Goal: Information Seeking & Learning: Check status

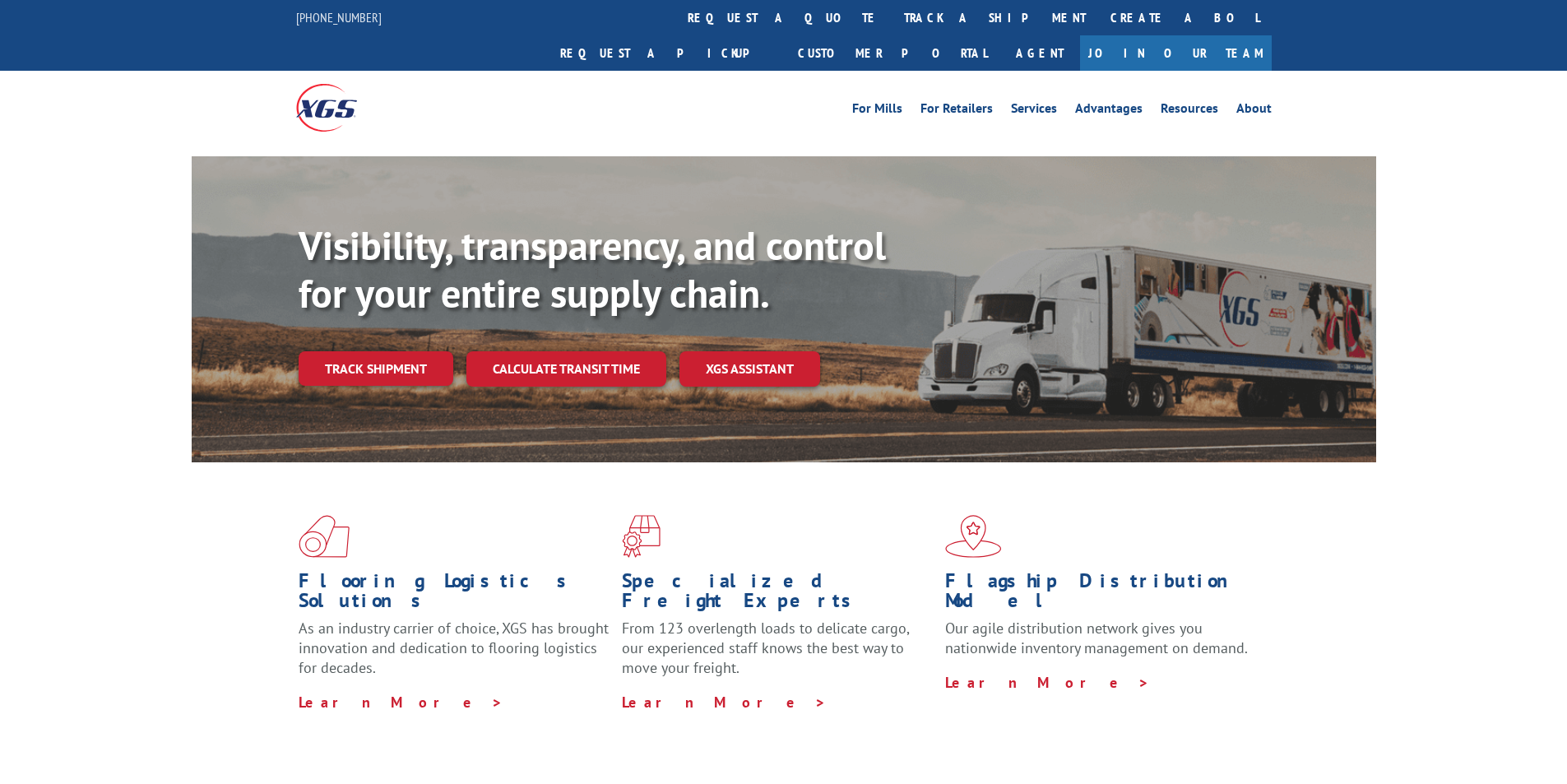
click at [417, 462] on div "Flooring Logistics Solutions As an industry carrier of choice, XGS has brought …" at bounding box center [784, 613] width 1185 height 302
click at [388, 351] on link "Track shipment" at bounding box center [376, 368] width 154 height 35
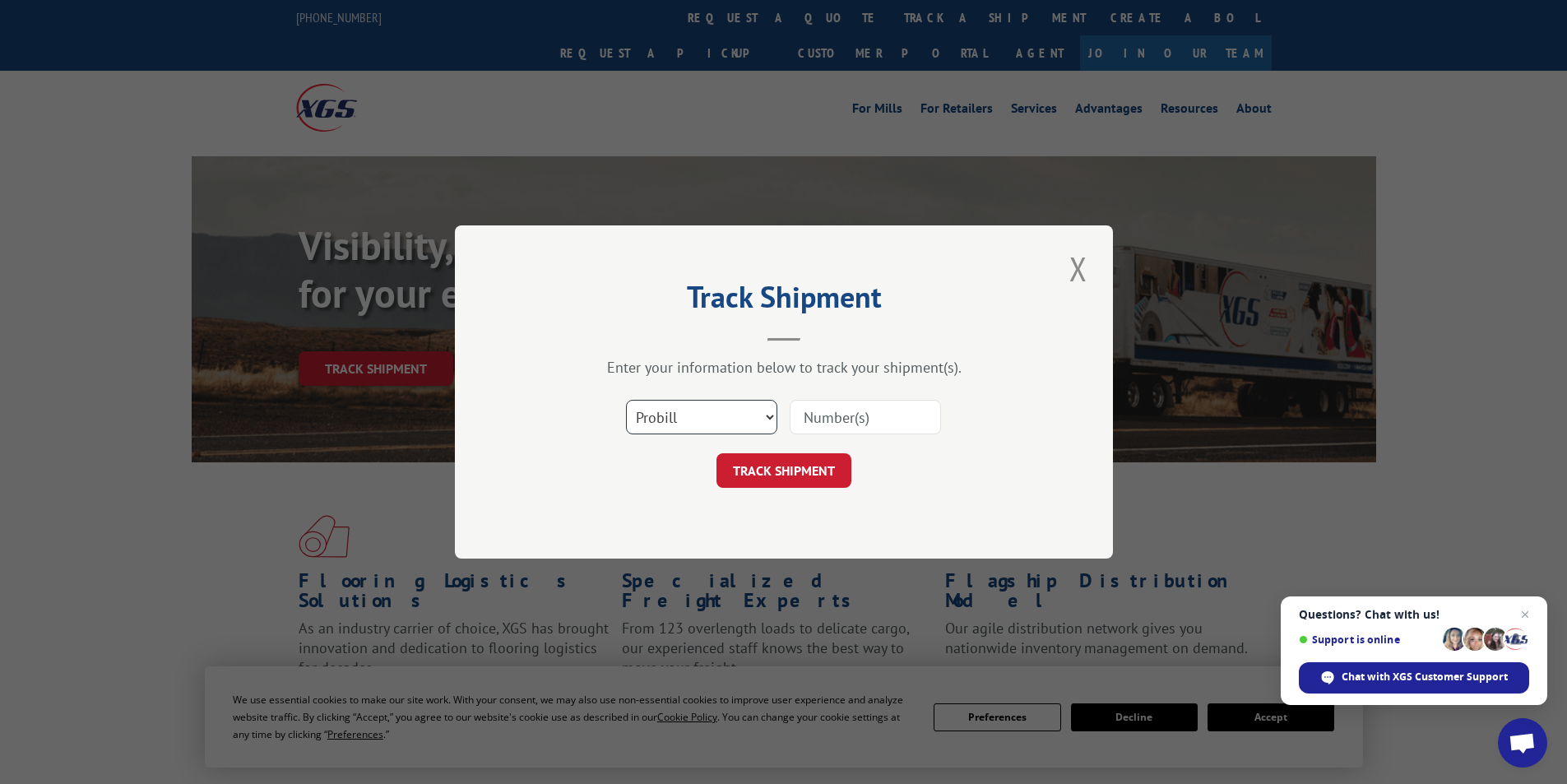
click at [767, 414] on select "Select category... Probill BOL PO" at bounding box center [701, 416] width 152 height 35
click at [626, 399] on select "Select category... Probill BOL PO" at bounding box center [701, 416] width 152 height 35
click at [862, 415] on input at bounding box center [865, 416] width 152 height 35
click at [757, 419] on select "Select category... Probill BOL PO" at bounding box center [701, 416] width 152 height 35
select select "bol"
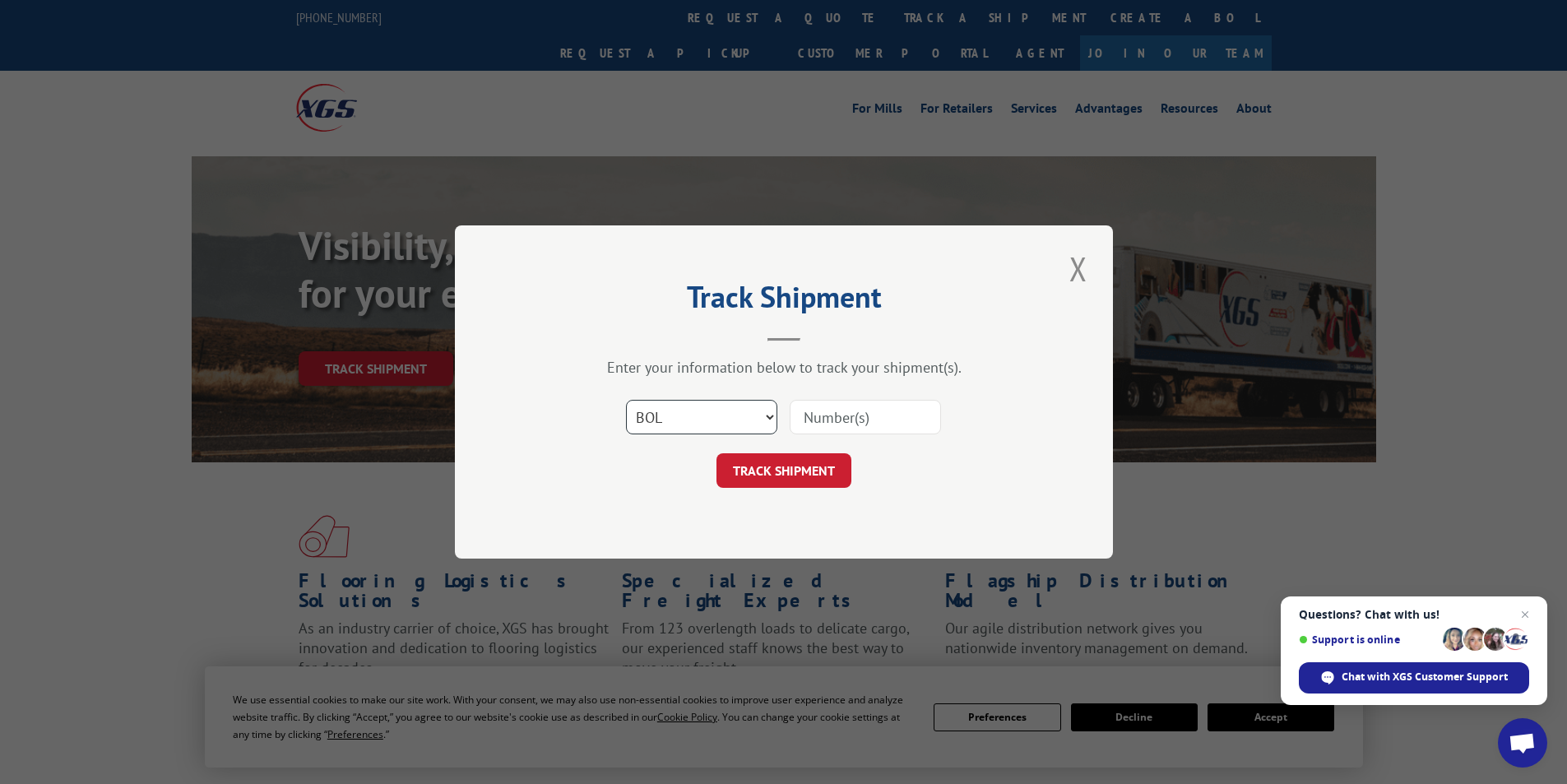
click at [626, 399] on select "Select category... Probill BOL PO" at bounding box center [701, 416] width 152 height 35
click at [895, 417] on input at bounding box center [865, 416] width 152 height 35
type input "3348246"
click at [817, 471] on button "TRACK SHIPMENT" at bounding box center [784, 470] width 135 height 35
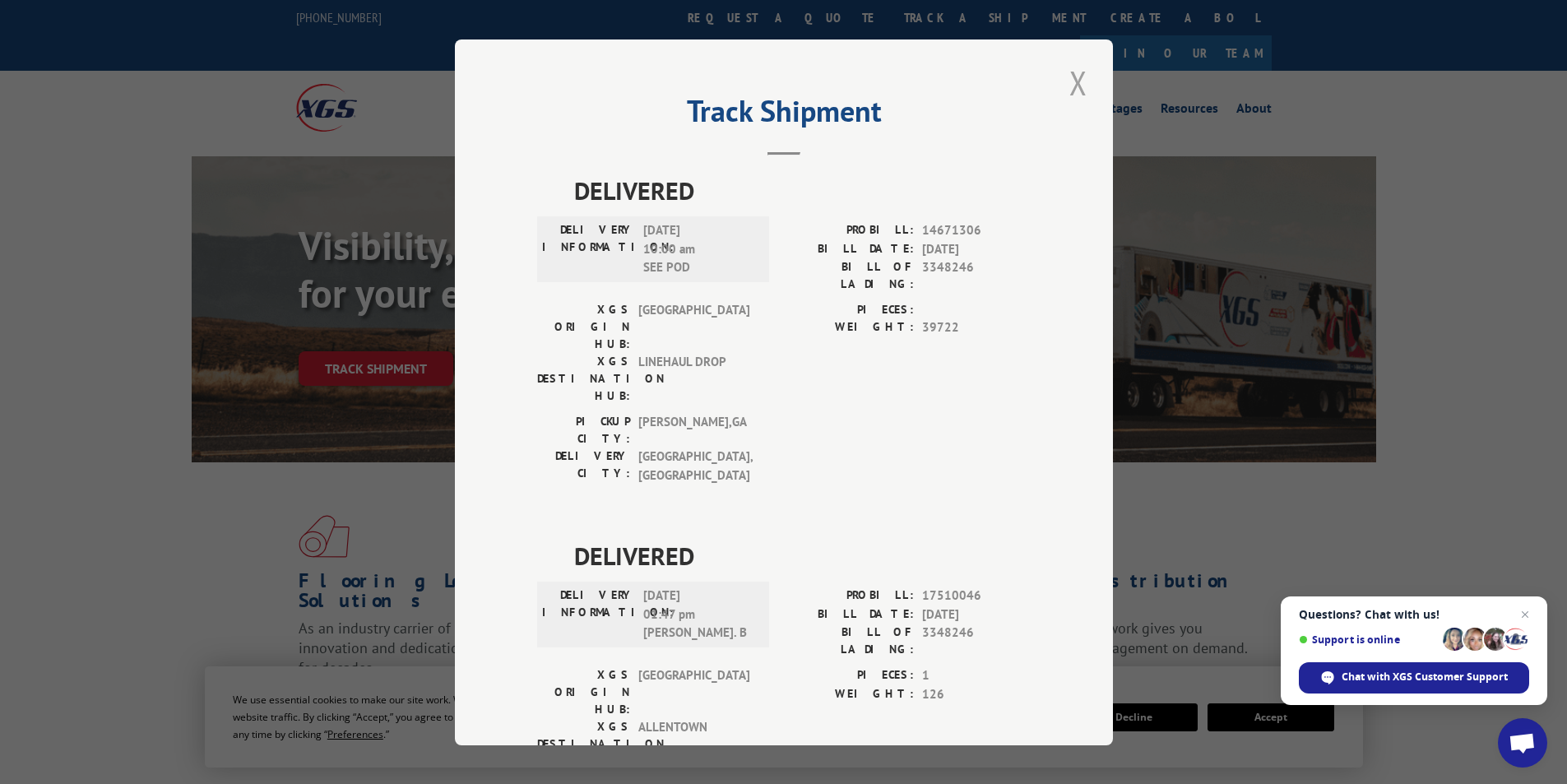
click at [1079, 81] on button "Close modal" at bounding box center [1078, 82] width 28 height 45
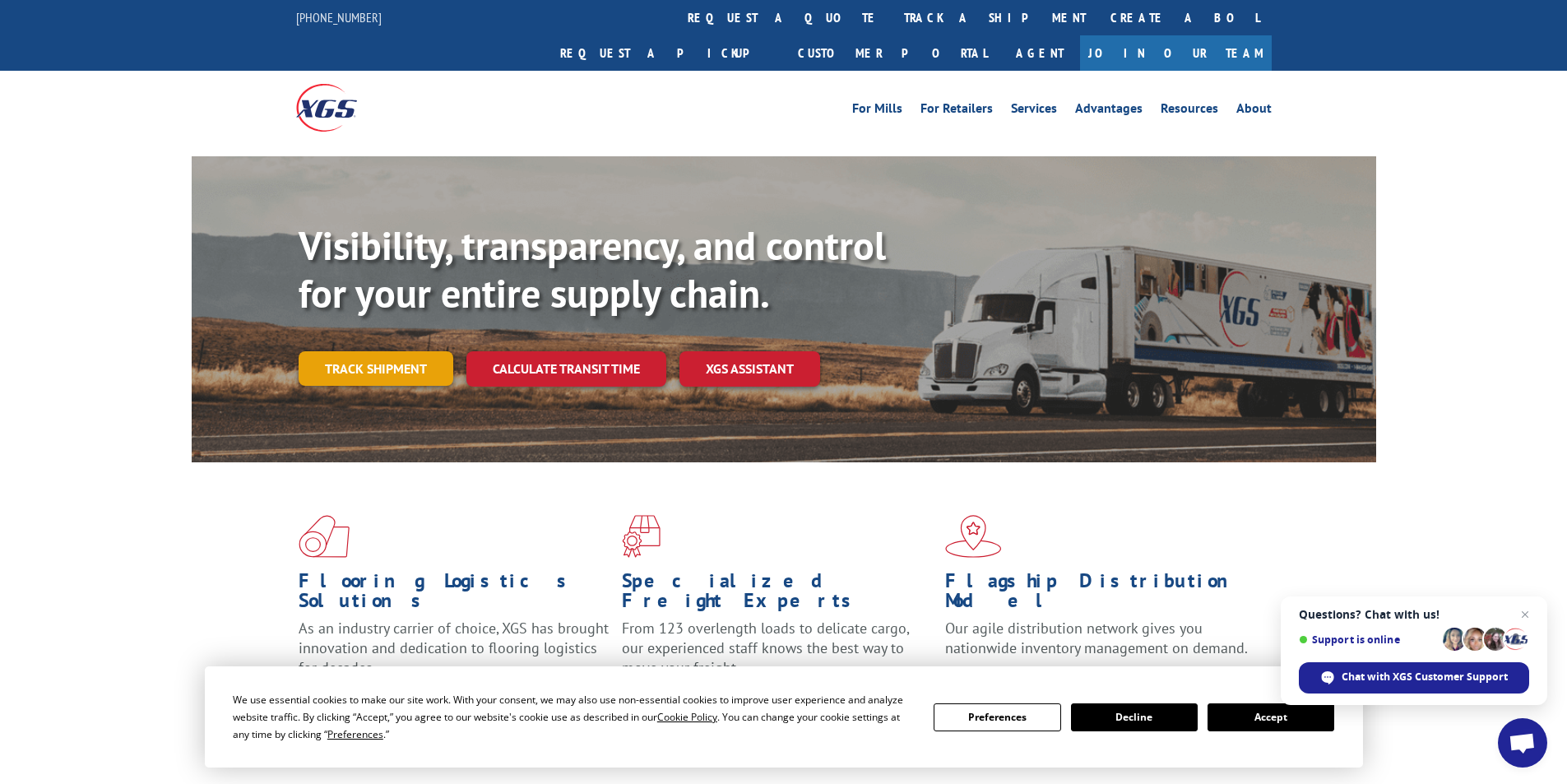
click at [396, 351] on link "Track shipment" at bounding box center [376, 368] width 154 height 35
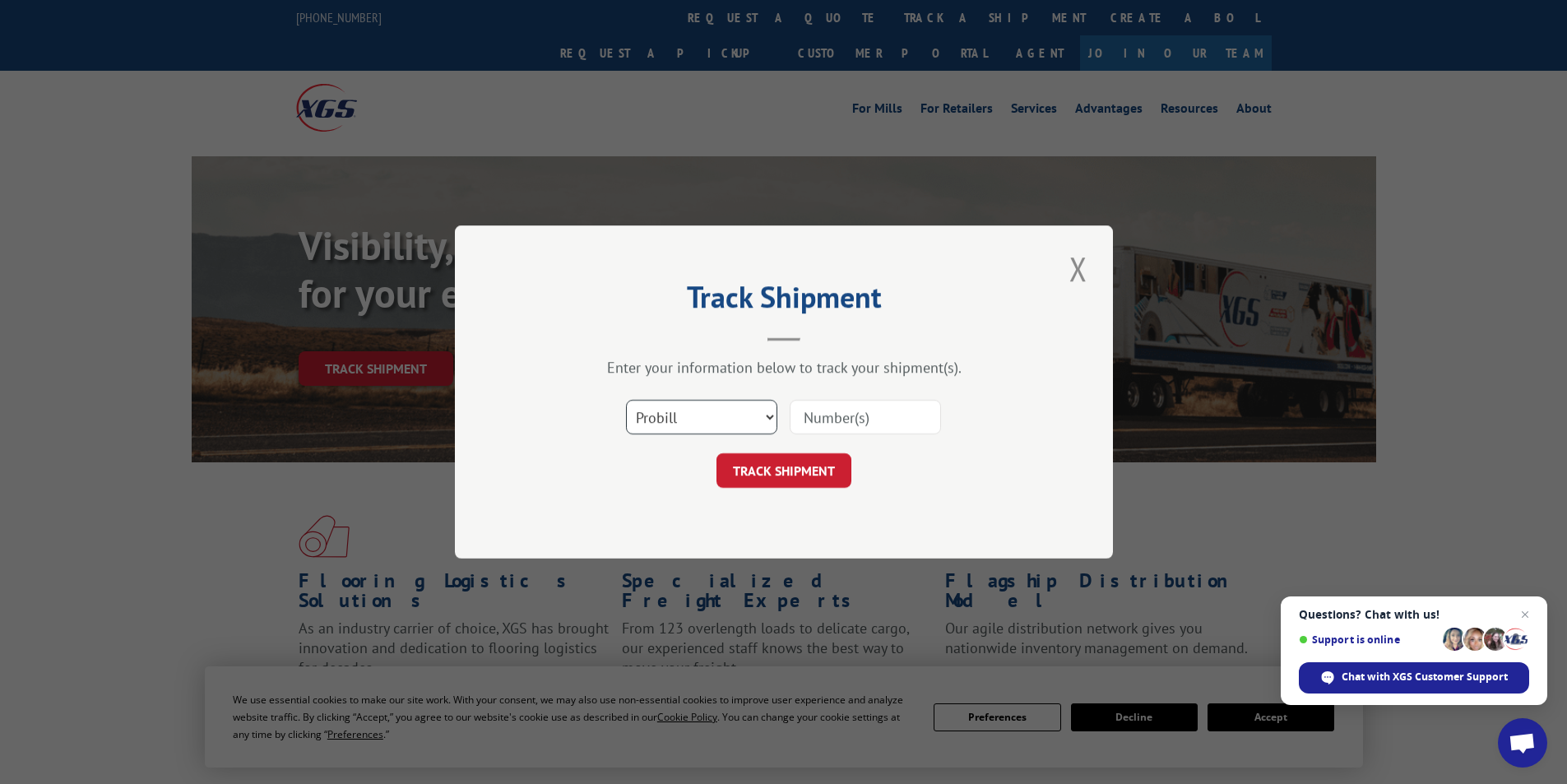
click at [688, 420] on select "Select category... Probill BOL PO" at bounding box center [701, 416] width 152 height 35
select select "po"
click at [626, 399] on select "Select category... Probill BOL PO" at bounding box center [701, 416] width 152 height 35
click at [862, 409] on input at bounding box center [865, 416] width 152 height 35
type input "782758"
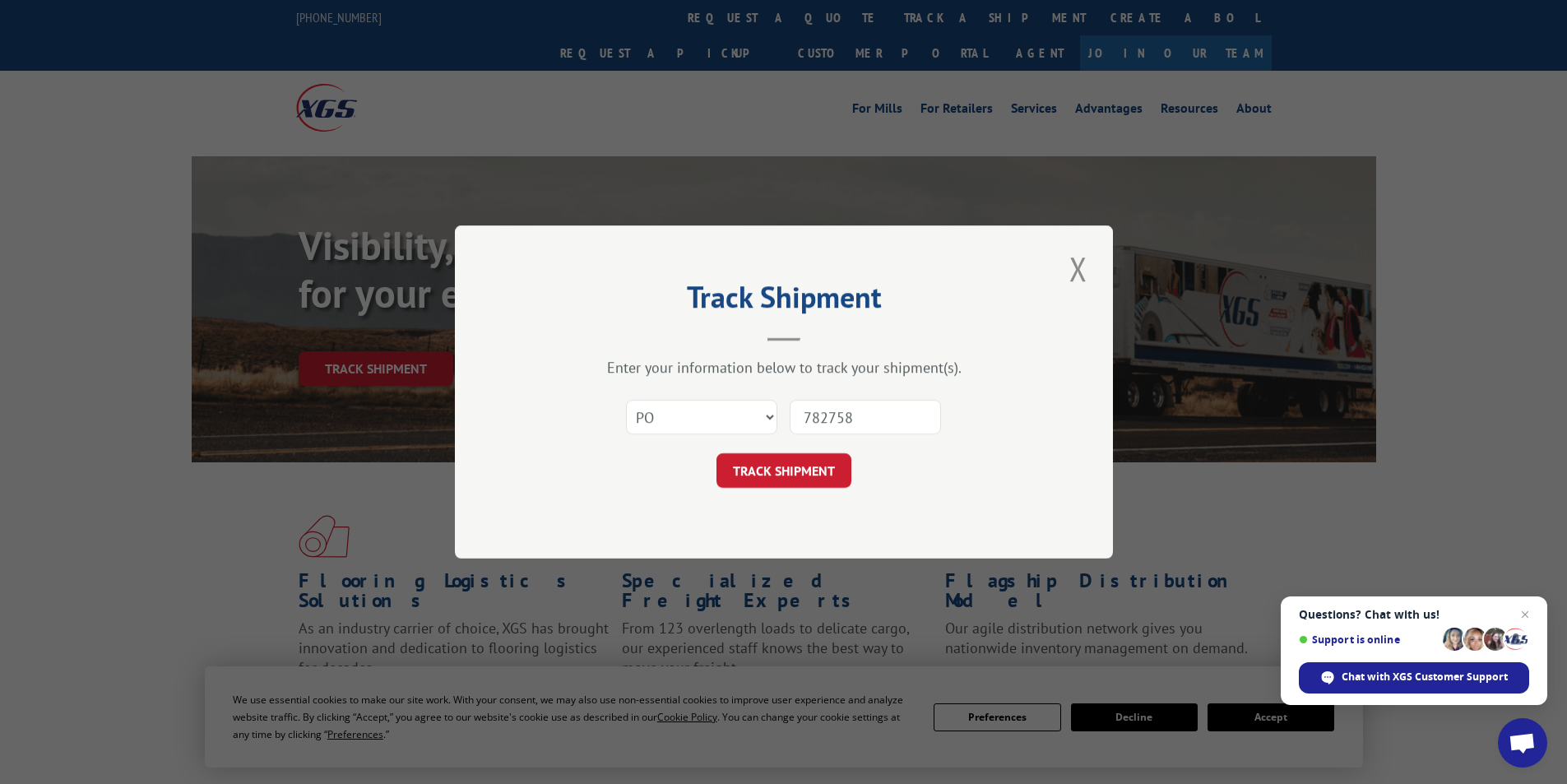
click button "TRACK SHIPMENT" at bounding box center [784, 470] width 135 height 35
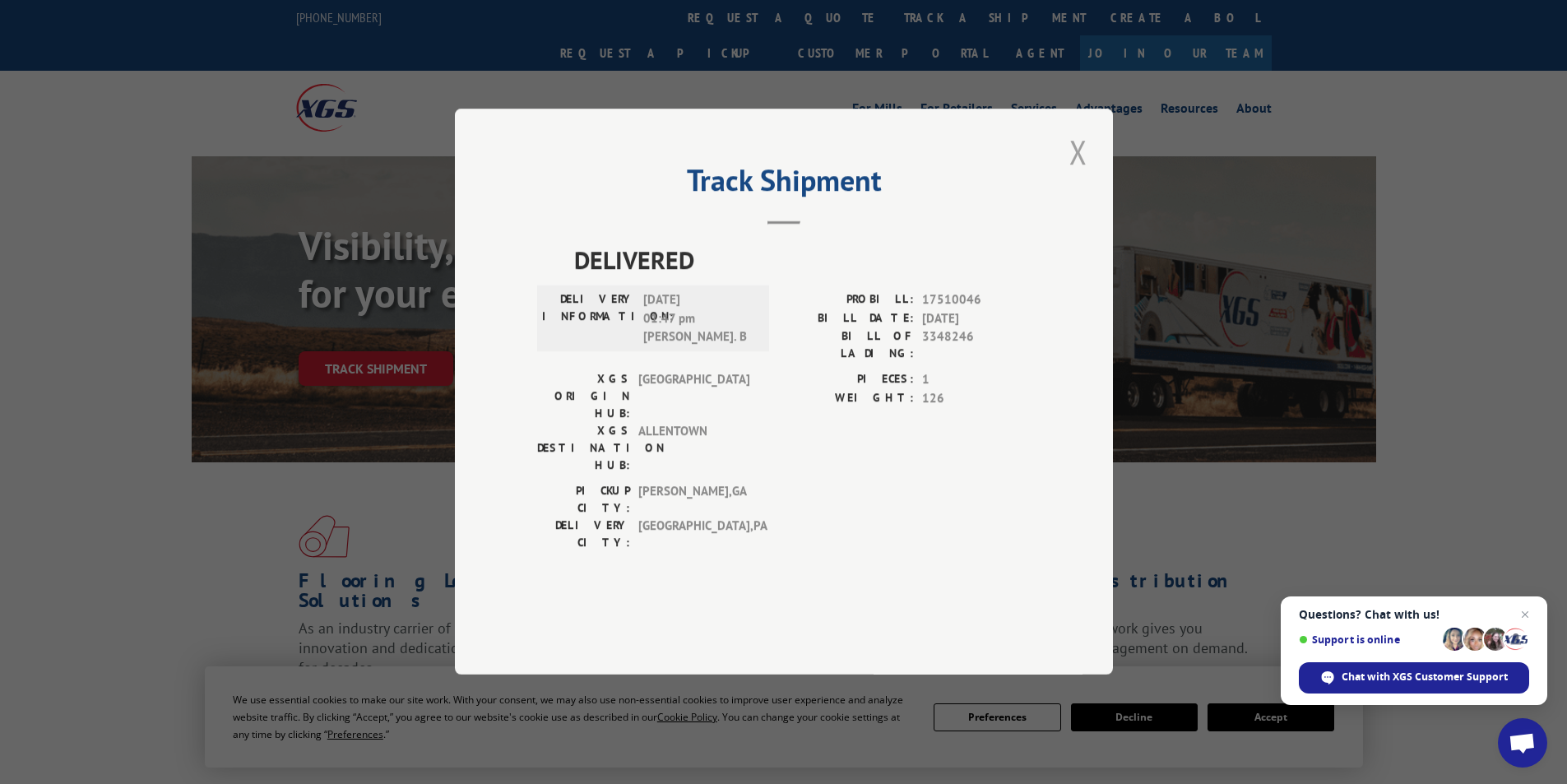
click at [1073, 175] on button "Close modal" at bounding box center [1078, 151] width 28 height 45
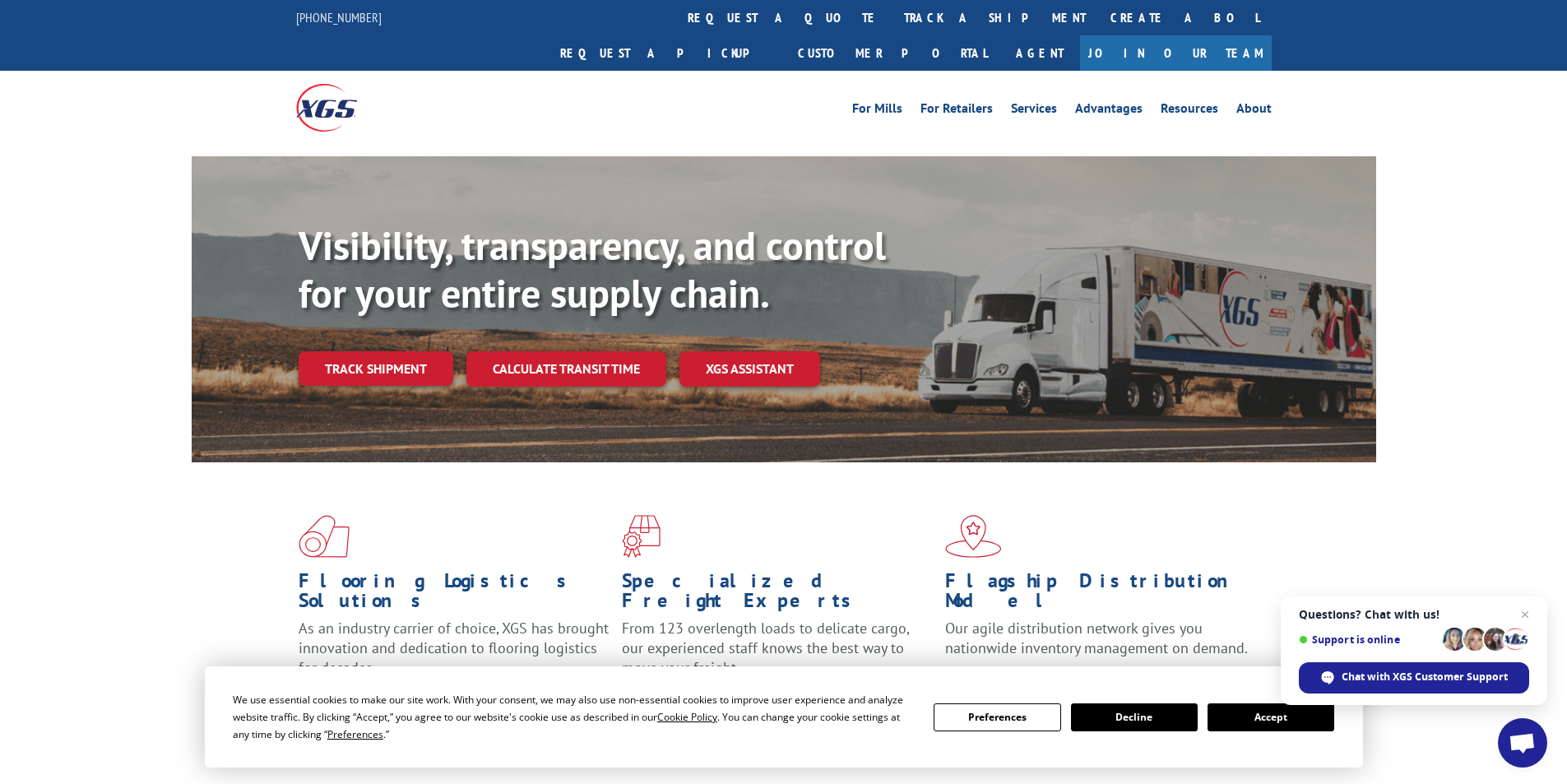
click at [414, 351] on link "Track shipment" at bounding box center [376, 368] width 154 height 35
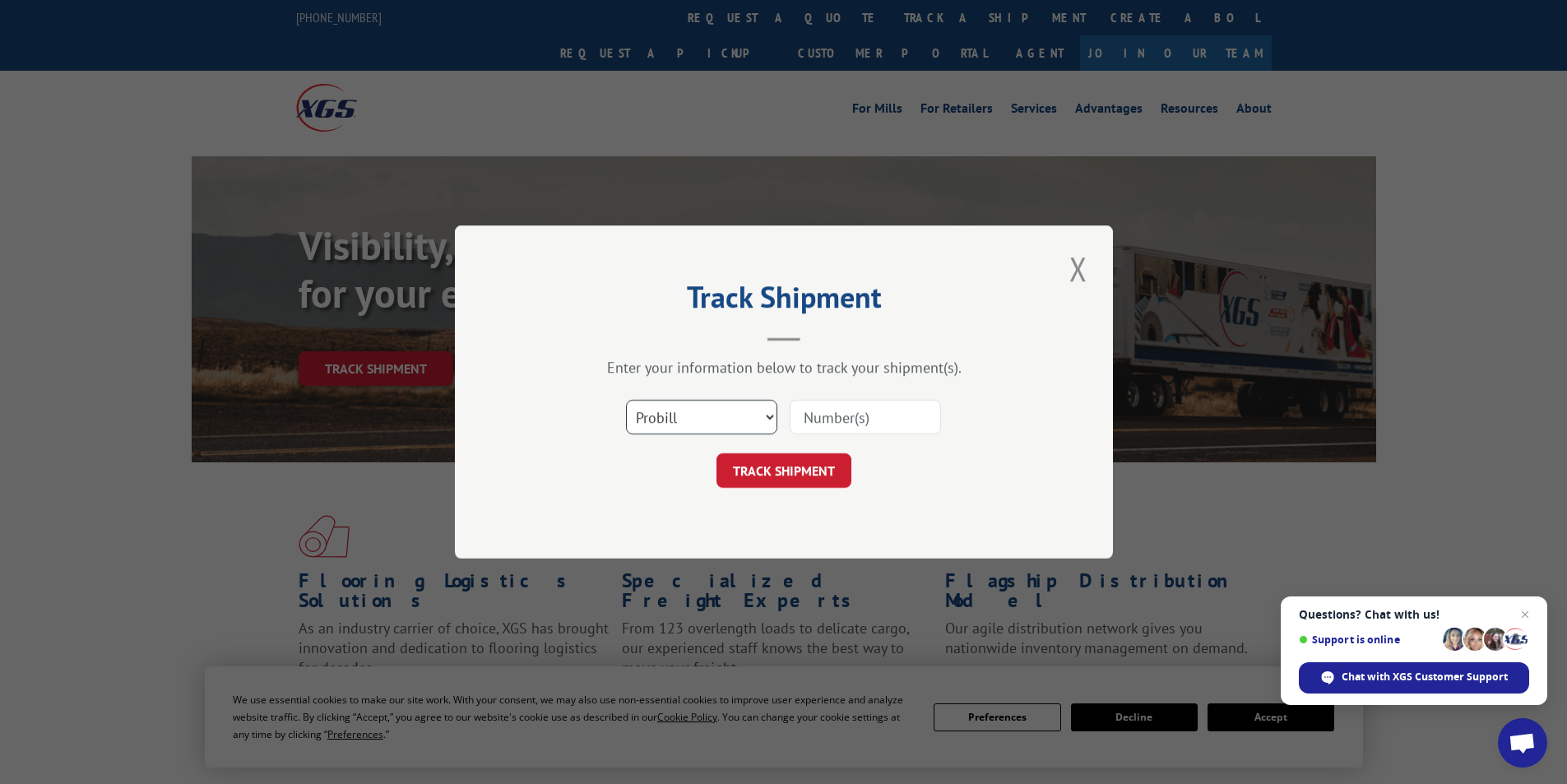
click at [752, 425] on select "Select category... Probill BOL PO" at bounding box center [701, 416] width 152 height 35
select select "po"
click at [626, 399] on select "Select category... Probill BOL PO" at bounding box center [701, 416] width 152 height 35
click at [867, 429] on input at bounding box center [865, 416] width 152 height 35
type input "1810"
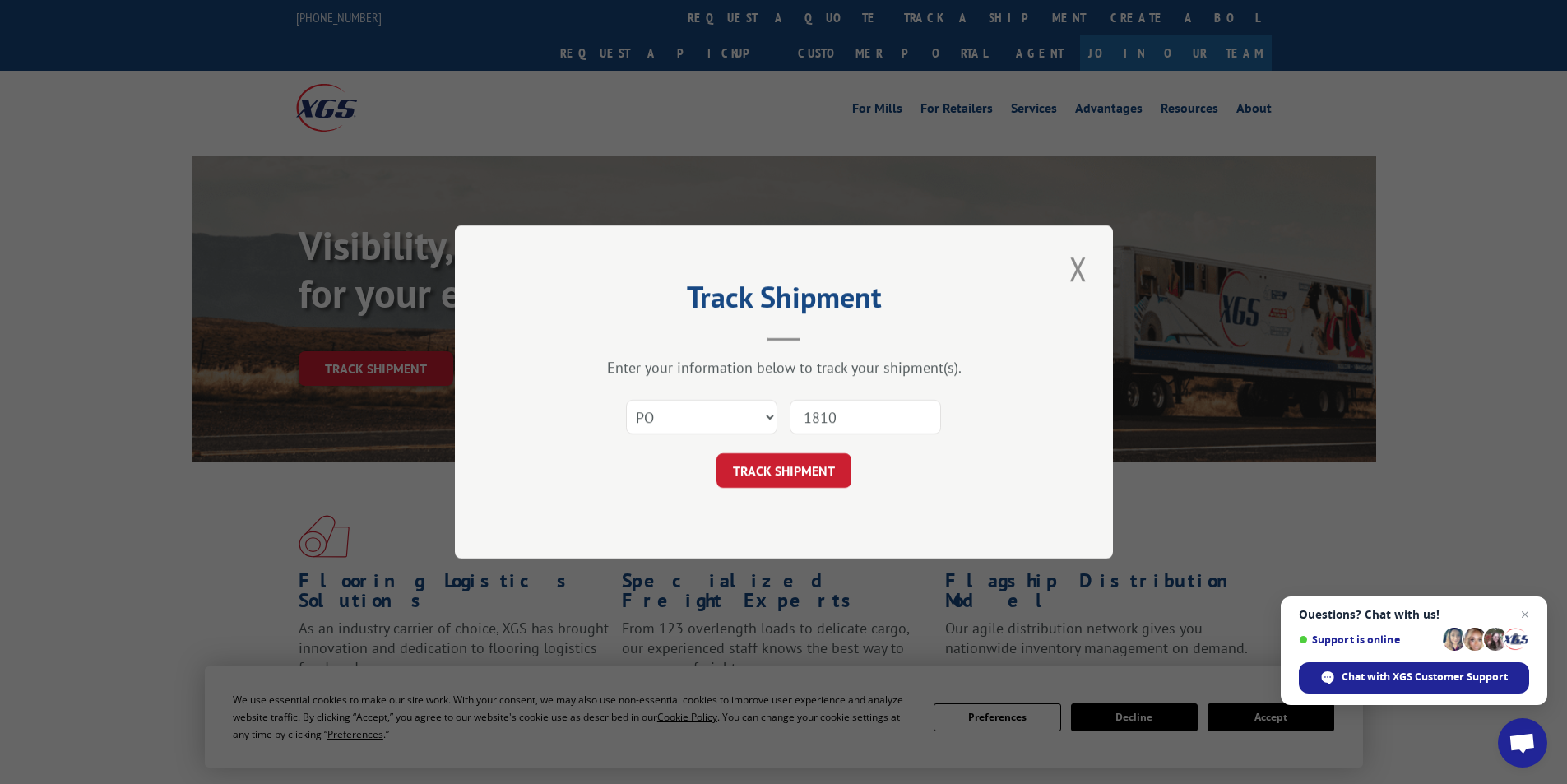
click button "TRACK SHIPMENT" at bounding box center [784, 470] width 135 height 35
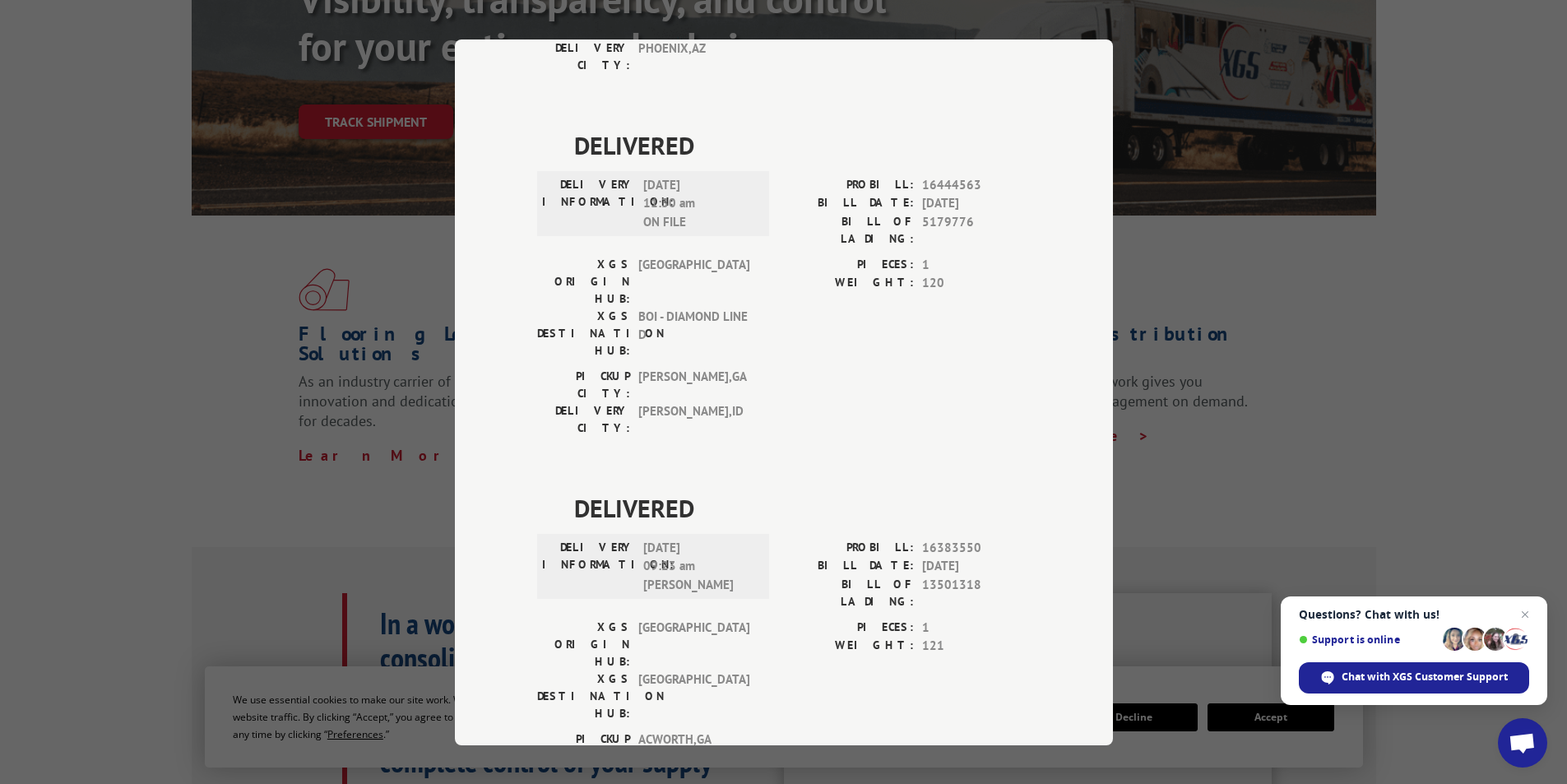
scroll to position [3536, 0]
